Goal: Information Seeking & Learning: Learn about a topic

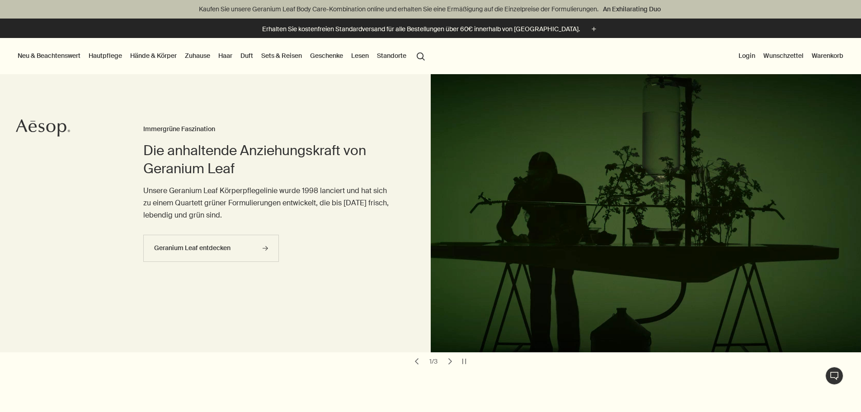
click at [120, 52] on link "Hautpflege" at bounding box center [105, 56] width 37 height 12
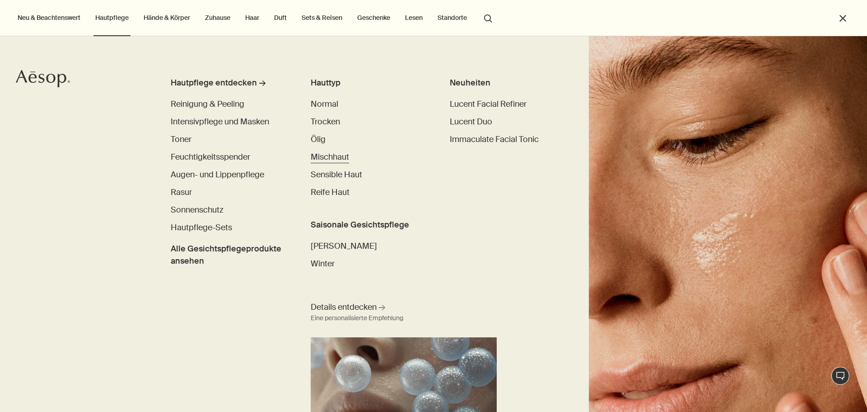
click at [324, 159] on span "Mischhaut" at bounding box center [330, 156] width 38 height 11
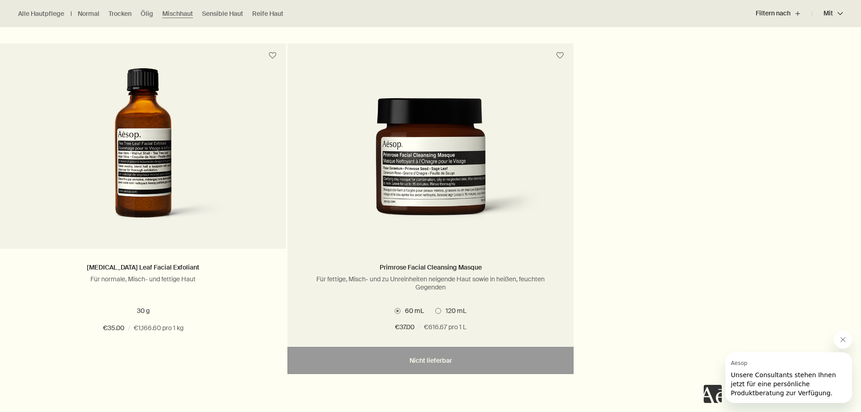
scroll to position [2259, 0]
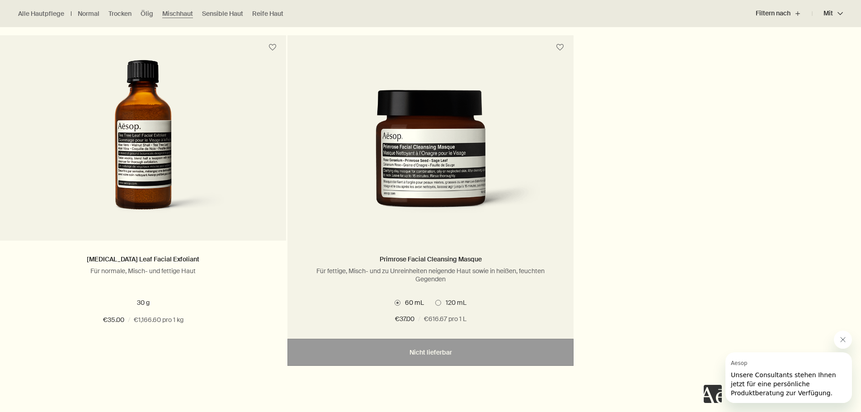
click at [437, 302] on span at bounding box center [438, 303] width 6 height 6
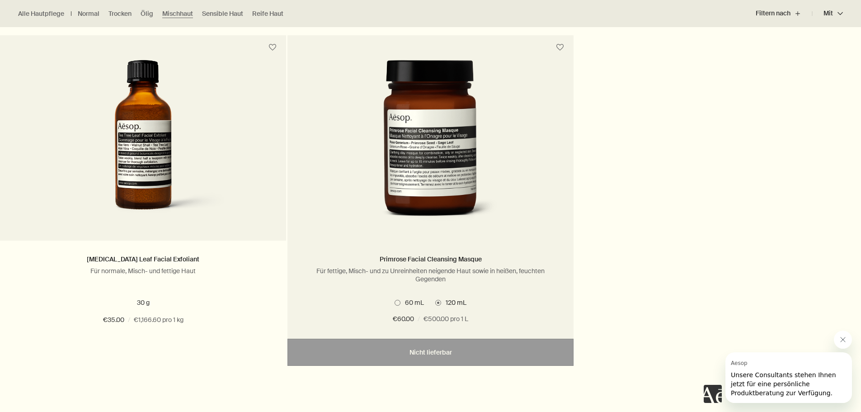
click at [399, 300] on span at bounding box center [397, 303] width 6 height 6
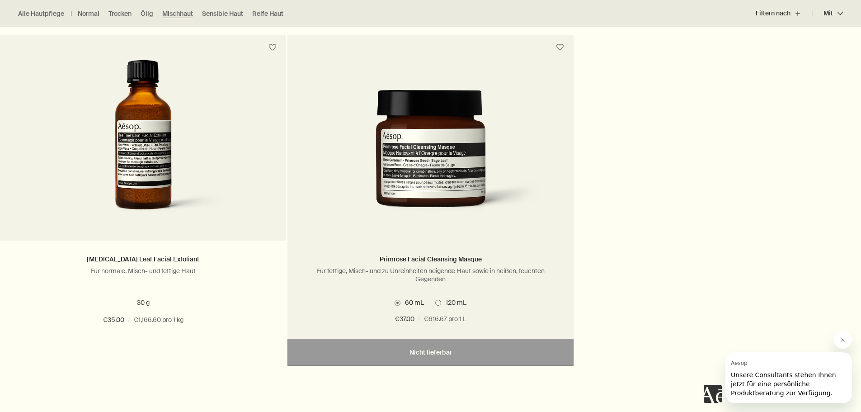
click at [443, 302] on span "120 mL" at bounding box center [453, 302] width 25 height 8
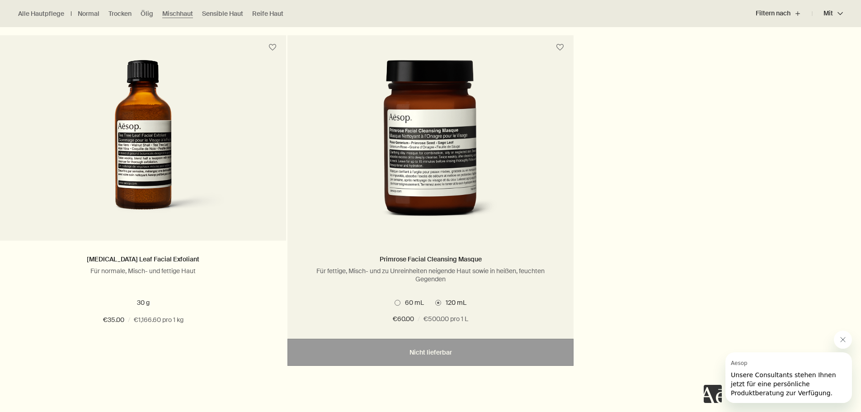
click at [405, 301] on span "60 mL" at bounding box center [411, 302] width 23 height 8
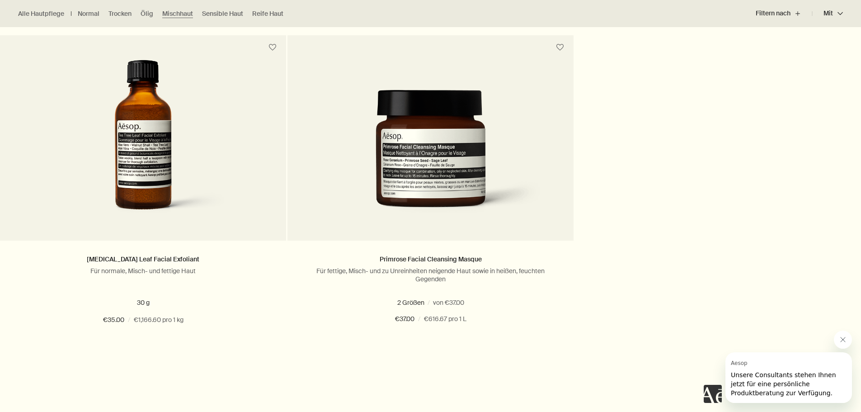
click at [834, 341] on button "Close message from Aesop" at bounding box center [842, 339] width 18 height 18
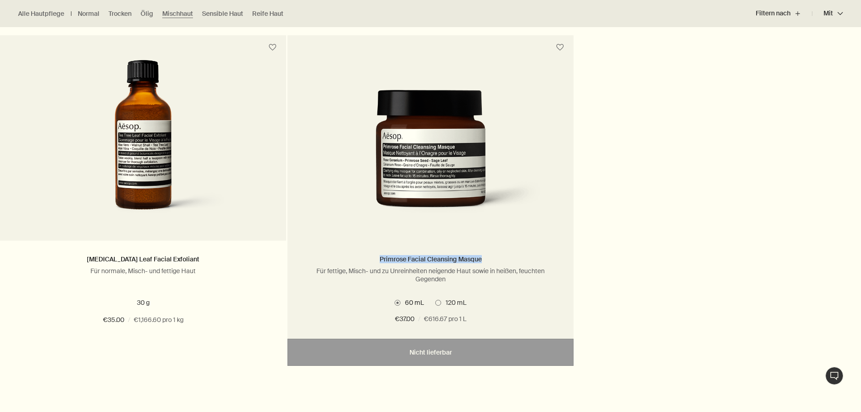
drag, startPoint x: 377, startPoint y: 258, endPoint x: 481, endPoint y: 260, distance: 103.9
click at [481, 260] on h2 "Primrose Facial Cleansing Masque" at bounding box center [430, 259] width 259 height 11
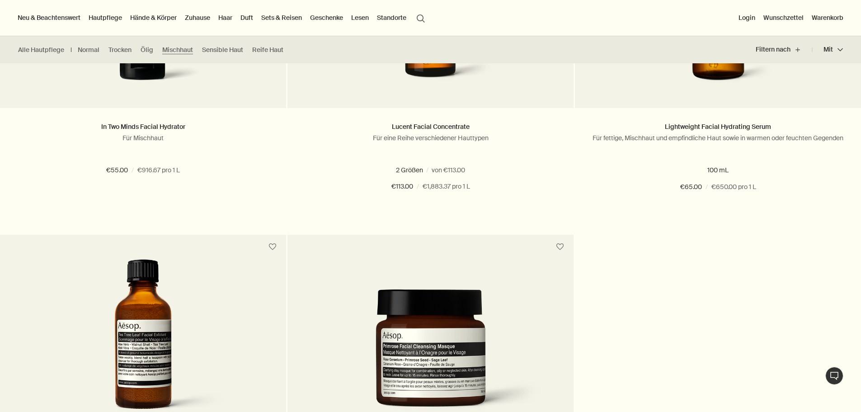
scroll to position [2033, 0]
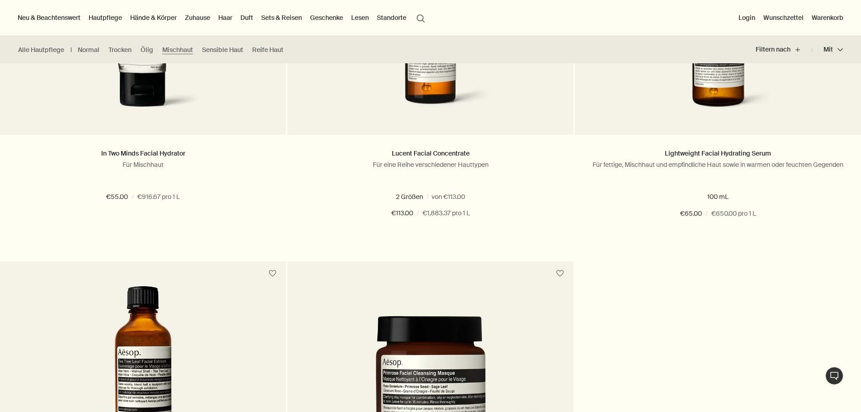
click at [122, 14] on link "Hautpflege" at bounding box center [105, 18] width 37 height 12
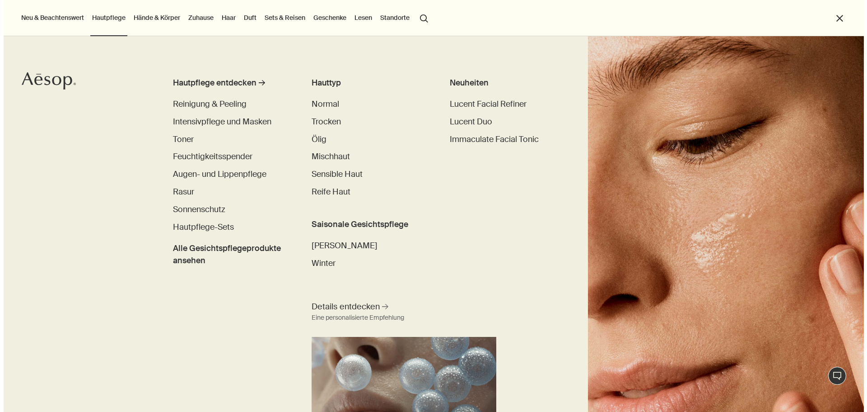
scroll to position [1357, 0]
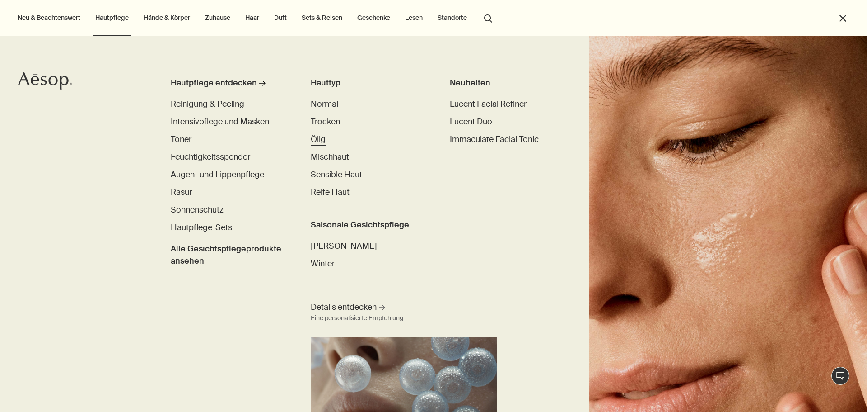
click at [318, 135] on span "Ölig" at bounding box center [318, 139] width 15 height 11
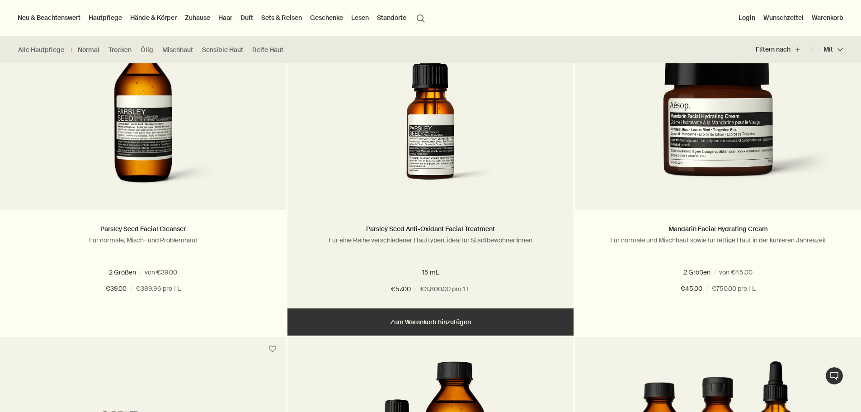
scroll to position [361, 0]
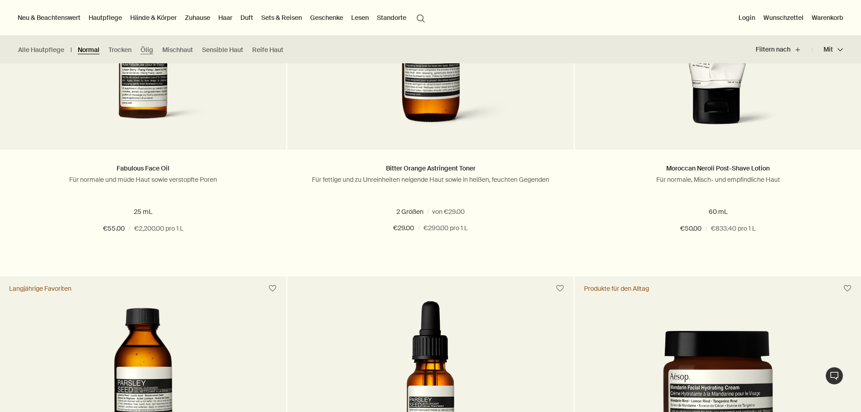
click at [94, 49] on link "Normal" at bounding box center [89, 50] width 22 height 9
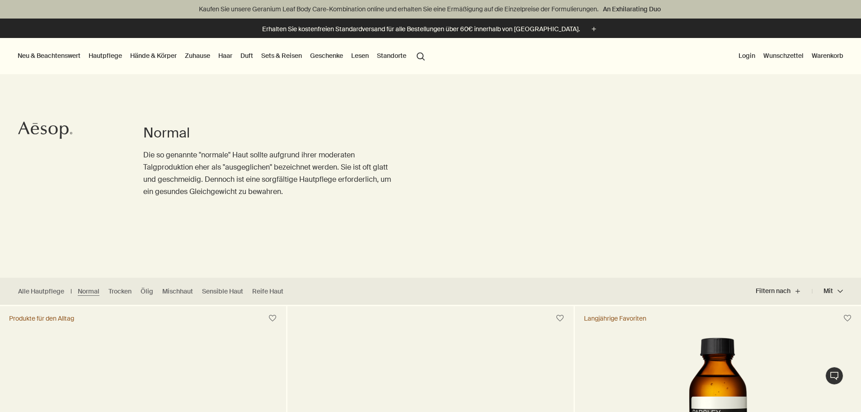
click at [117, 54] on link "Hautpflege" at bounding box center [105, 56] width 37 height 12
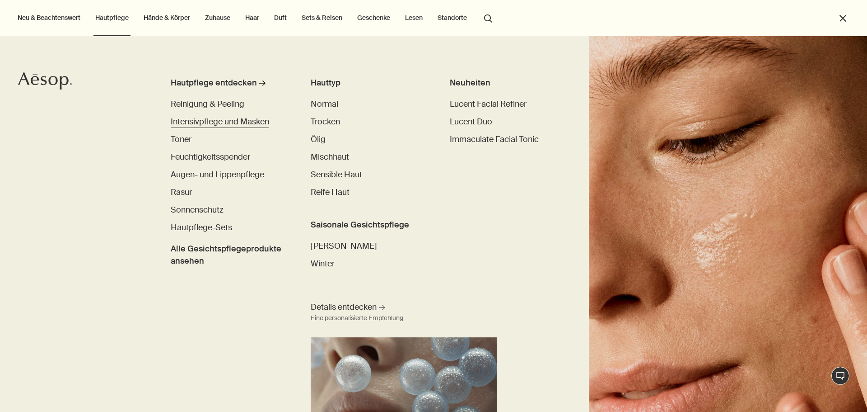
click at [200, 122] on span "Intensivpflege und Masken" at bounding box center [220, 121] width 98 height 11
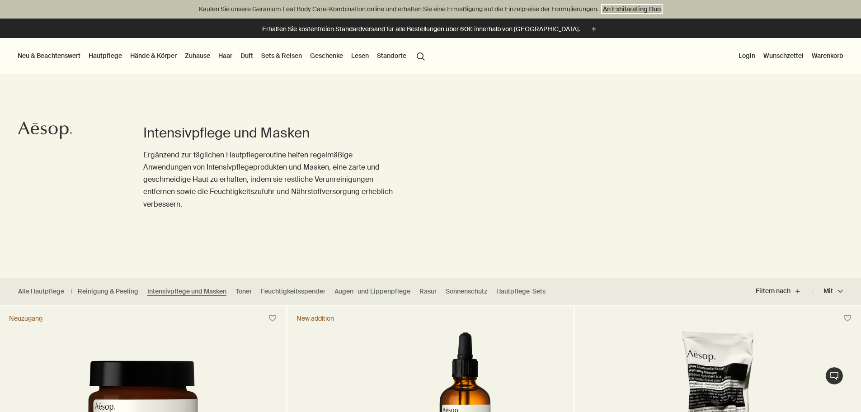
click at [642, 11] on link "An Exhilarating Duo" at bounding box center [631, 9] width 61 height 10
